Goal: Task Accomplishment & Management: Complete application form

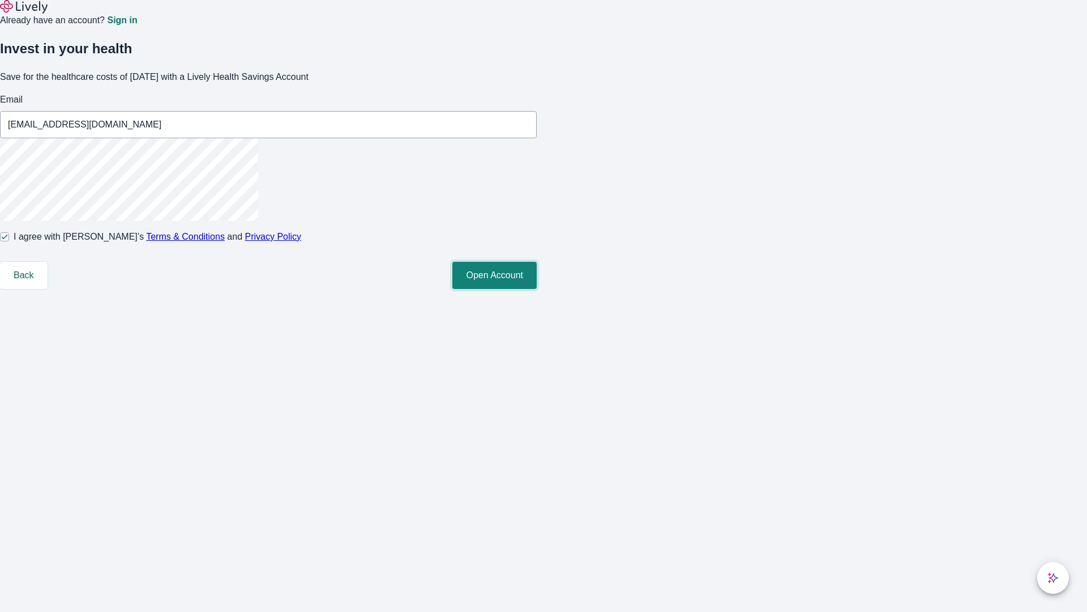
click at [537, 289] on button "Open Account" at bounding box center [494, 275] width 84 height 27
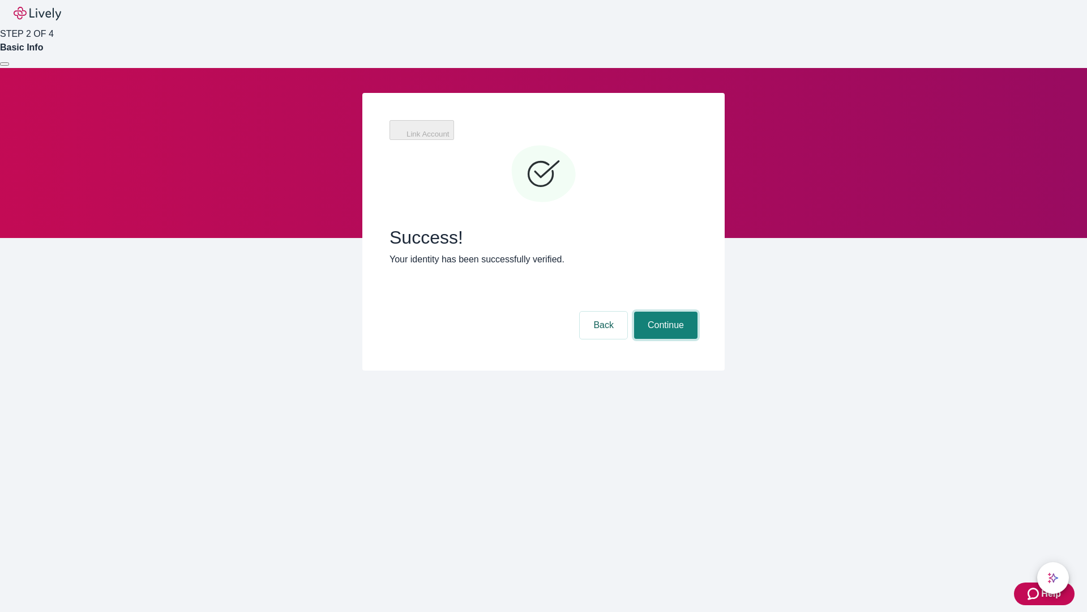
click at [664, 311] on button "Continue" at bounding box center [665, 324] width 63 height 27
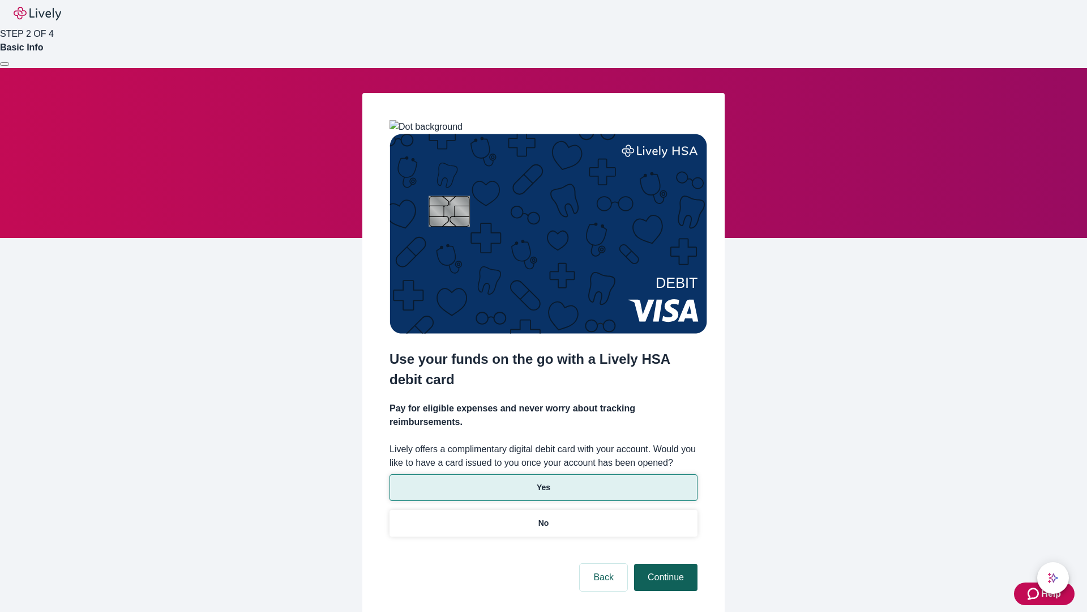
click at [543, 481] on p "Yes" at bounding box center [544, 487] width 14 height 12
click at [664, 563] on button "Continue" at bounding box center [665, 576] width 63 height 27
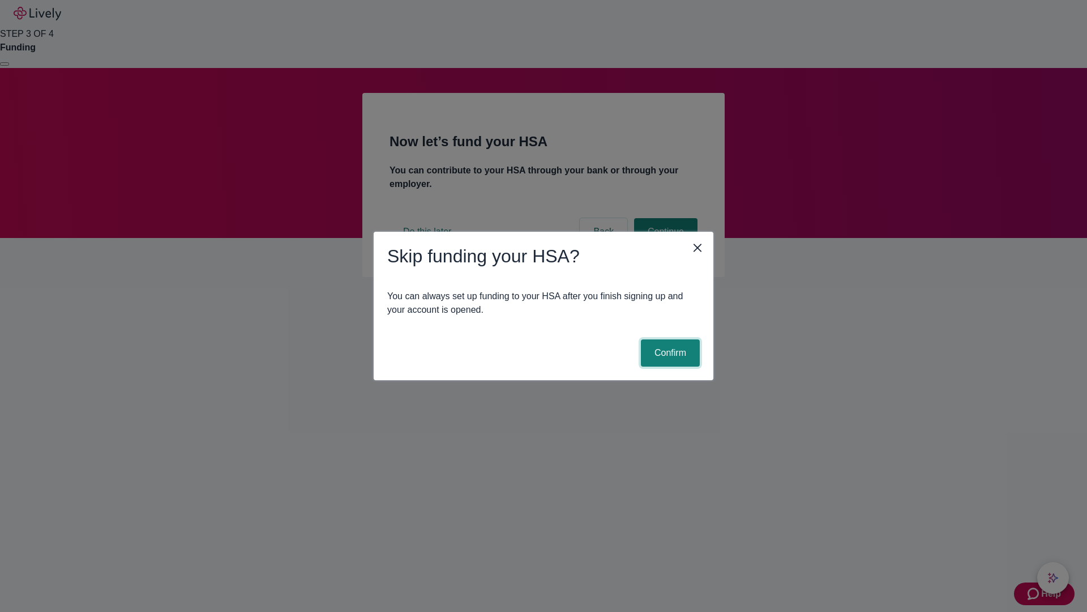
click at [669, 353] on button "Confirm" at bounding box center [670, 352] width 59 height 27
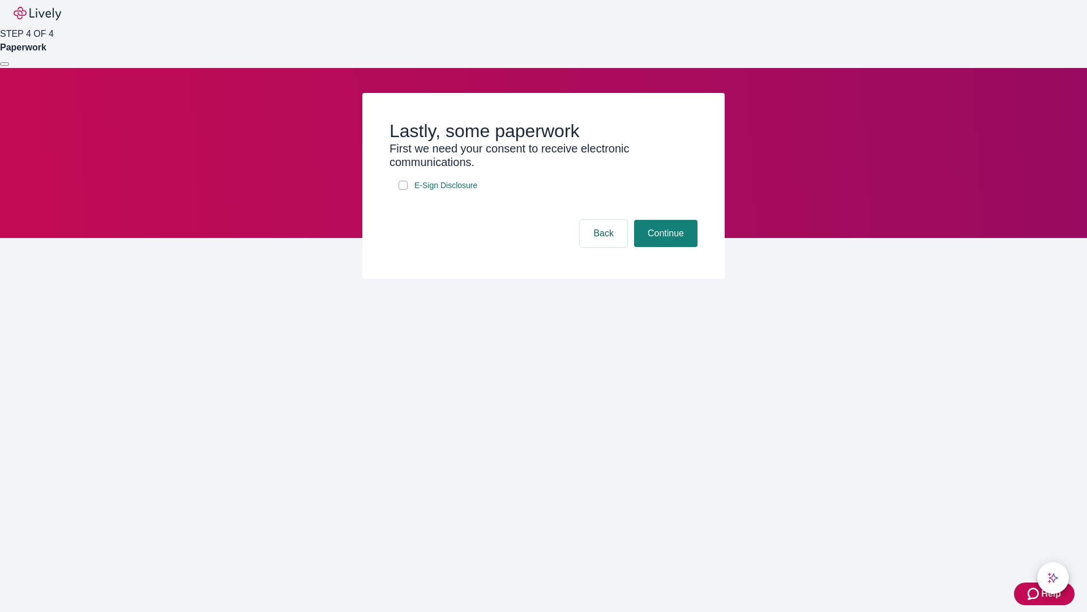
click at [403, 190] on input "E-Sign Disclosure" at bounding box center [403, 185] width 9 height 9
checkbox input "true"
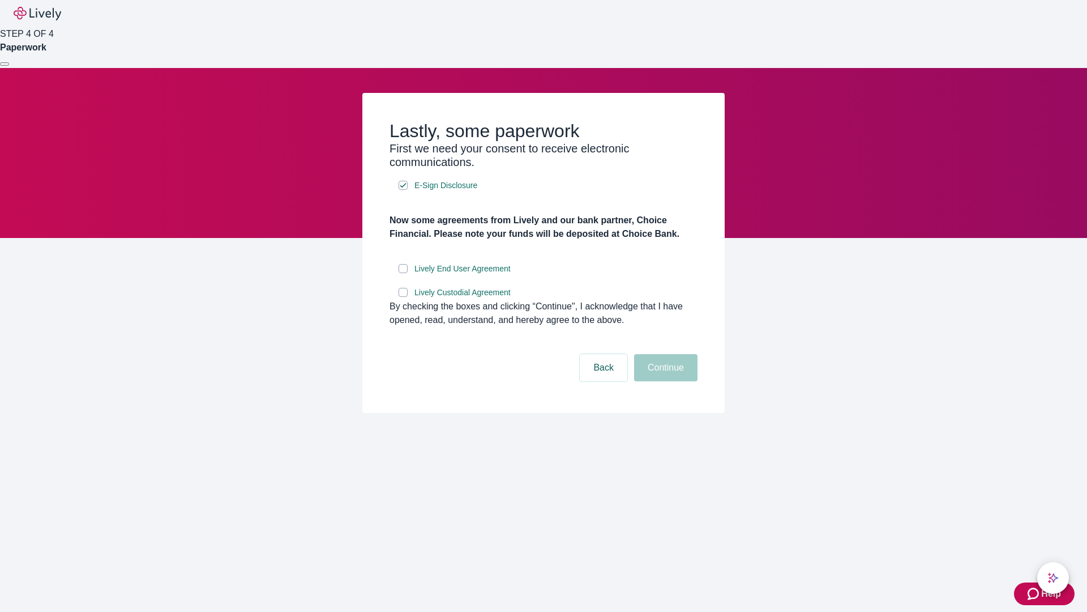
click at [403, 273] on input "Lively End User Agreement" at bounding box center [403, 268] width 9 height 9
checkbox input "true"
click at [403, 297] on input "Lively Custodial Agreement" at bounding box center [403, 292] width 9 height 9
checkbox input "true"
click at [664, 381] on button "Continue" at bounding box center [665, 367] width 63 height 27
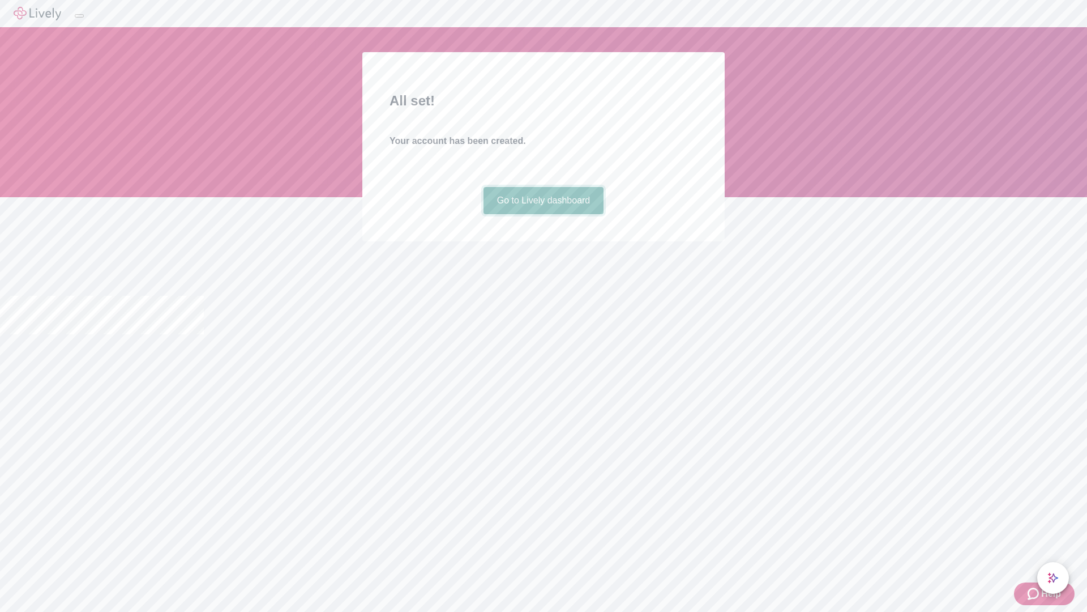
click at [543, 214] on link "Go to Lively dashboard" at bounding box center [544, 200] width 121 height 27
